Goal: Transaction & Acquisition: Purchase product/service

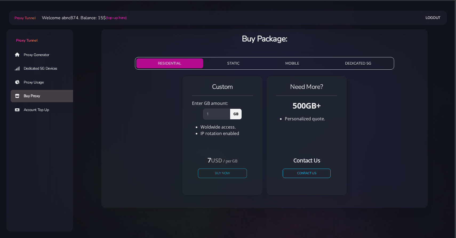
click at [233, 170] on button "Buy Now" at bounding box center [222, 172] width 49 height 9
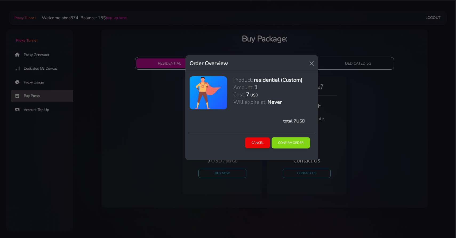
click at [304, 147] on button "Confirm Order" at bounding box center [291, 142] width 38 height 11
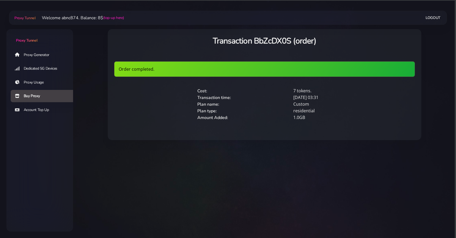
click at [37, 51] on link "Proxy Generator" at bounding box center [44, 55] width 67 height 12
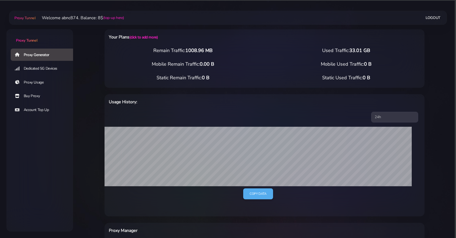
click at [430, 75] on div "Your Plans (click to add more) Remain Traffic: 1008.96 MB Used Traffic: 33.01 G…" at bounding box center [264, 203] width 339 height 368
click at [261, 46] on div "Your Plans (click to add more)" at bounding box center [264, 38] width 320 height 18
